Goal: Navigation & Orientation: Find specific page/section

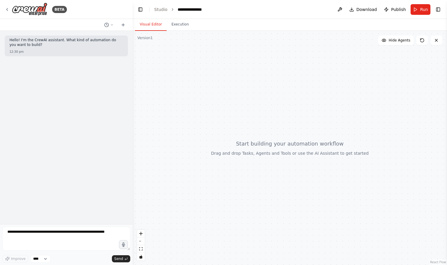
click at [134, 120] on div at bounding box center [290, 148] width 315 height 234
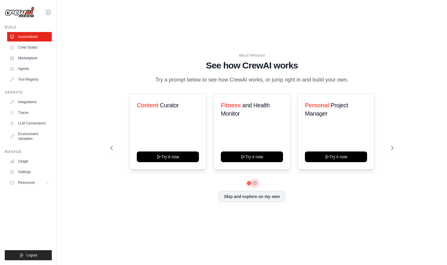
click at [255, 183] on button at bounding box center [255, 183] width 5 height 5
click at [247, 183] on button at bounding box center [249, 183] width 4 height 4
click at [243, 195] on button "Skip and explore on my own" at bounding box center [252, 195] width 66 height 11
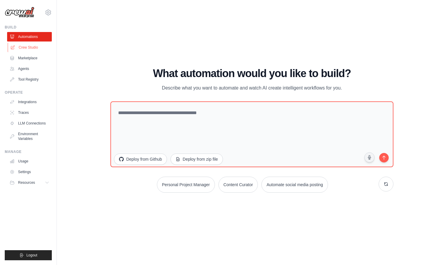
click at [26, 50] on link "Crew Studio" at bounding box center [30, 47] width 45 height 9
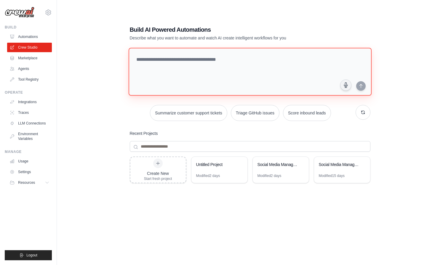
click at [251, 83] on textarea at bounding box center [249, 72] width 243 height 48
